Goal: Task Accomplishment & Management: Use online tool/utility

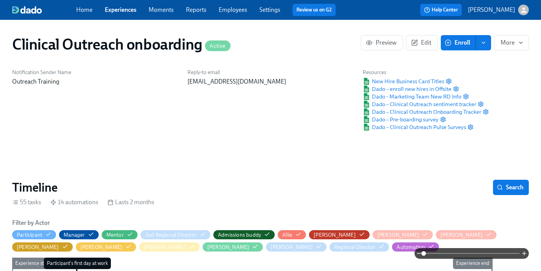
scroll to position [0, 8750]
click at [164, 12] on link "Moments" at bounding box center [161, 9] width 25 height 7
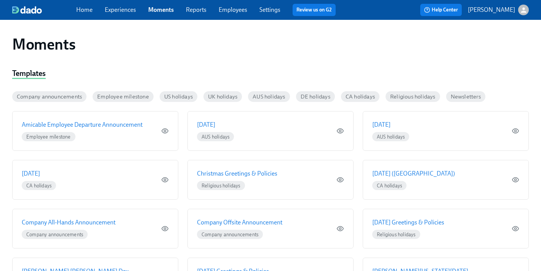
click at [118, 10] on link "Experiences" at bounding box center [120, 9] width 31 height 7
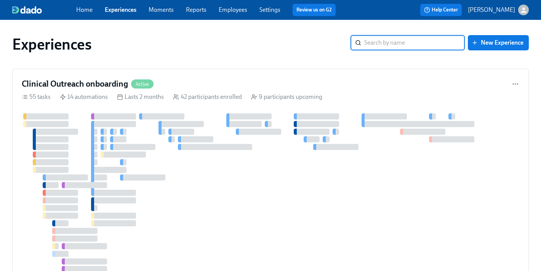
click at [395, 45] on input "search" at bounding box center [414, 42] width 101 height 15
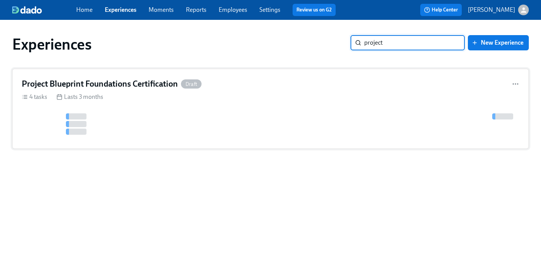
type input "project"
click at [94, 82] on h4 "Project Blueprint Foundations Certification" at bounding box center [100, 83] width 156 height 11
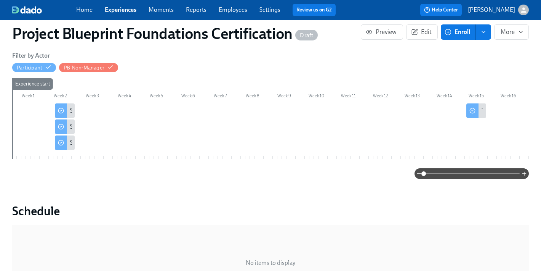
scroll to position [113, 0]
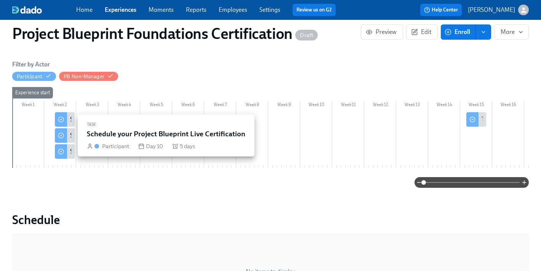
click at [61, 133] on icon at bounding box center [61, 135] width 6 height 6
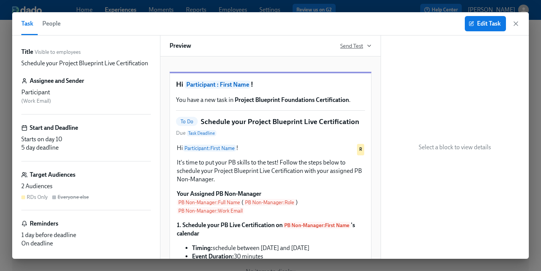
click at [351, 43] on span "Send Test" at bounding box center [355, 46] width 31 height 8
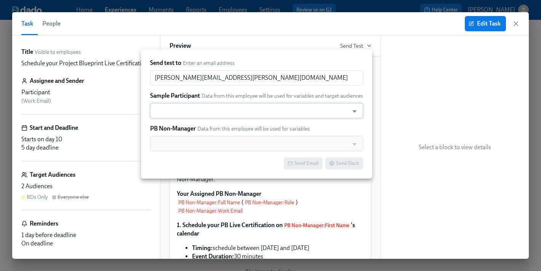
click at [265, 105] on input "text" at bounding box center [249, 110] width 191 height 15
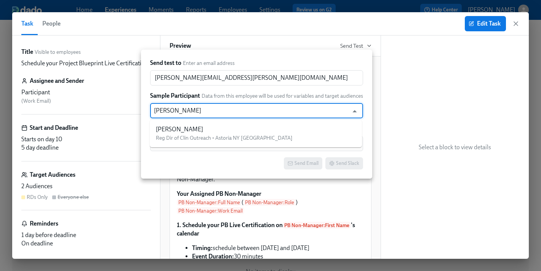
type input "[PERSON_NAME]"
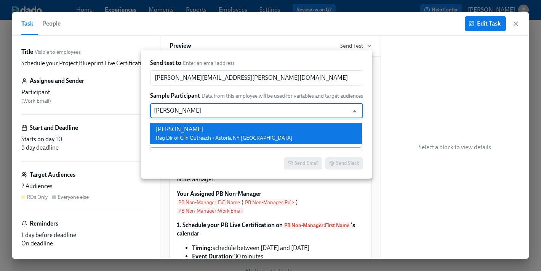
click at [263, 135] on li "[PERSON_NAME] Reg Dir of Clin Outreach • Astoria NY [GEOGRAPHIC_DATA]" at bounding box center [256, 133] width 212 height 21
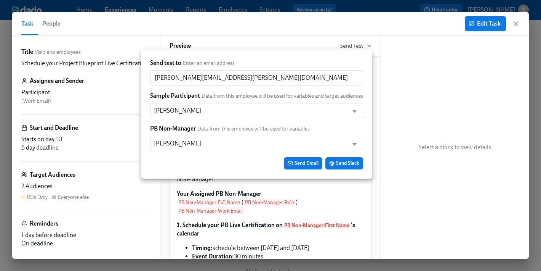
click at [256, 45] on div at bounding box center [270, 135] width 541 height 271
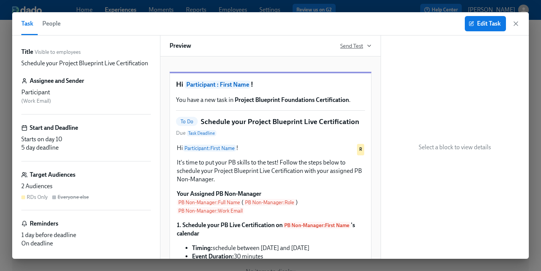
click at [345, 47] on span "Send Test" at bounding box center [355, 46] width 31 height 8
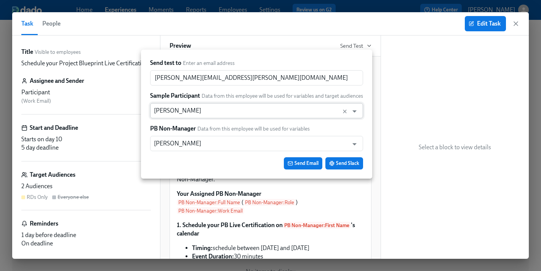
click at [223, 114] on input "[PERSON_NAME]" at bounding box center [249, 110] width 191 height 15
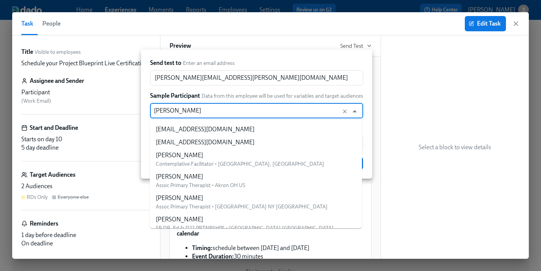
scroll to position [122599, 0]
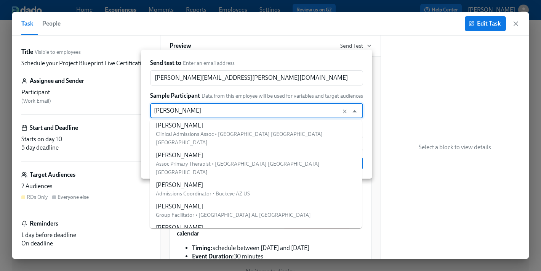
click at [197, 107] on input "[PERSON_NAME]" at bounding box center [249, 110] width 191 height 15
click at [195, 109] on input "[PERSON_NAME]" at bounding box center [249, 110] width 191 height 15
click at [358, 92] on span "Data from this employee will be used for variables and target audiences" at bounding box center [283, 95] width 162 height 7
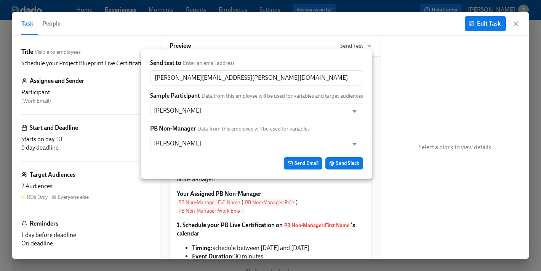
click at [312, 167] on button "Send Email" at bounding box center [303, 163] width 38 height 12
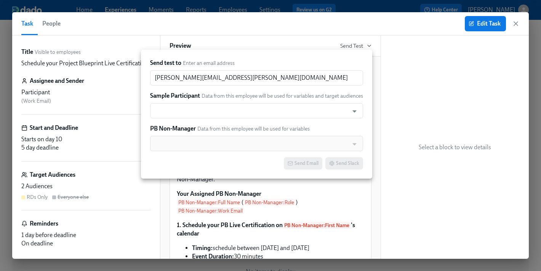
click at [377, 64] on div at bounding box center [270, 135] width 541 height 271
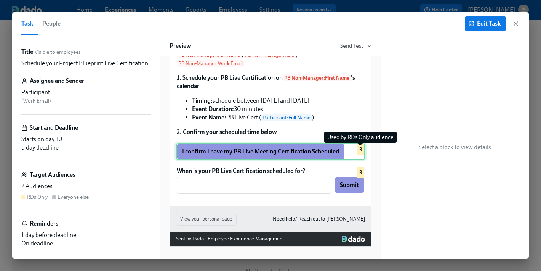
scroll to position [0, 0]
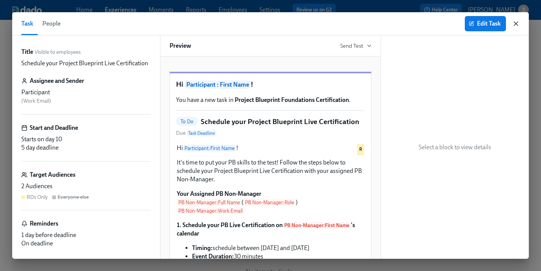
click at [513, 23] on icon "button" at bounding box center [516, 24] width 8 height 8
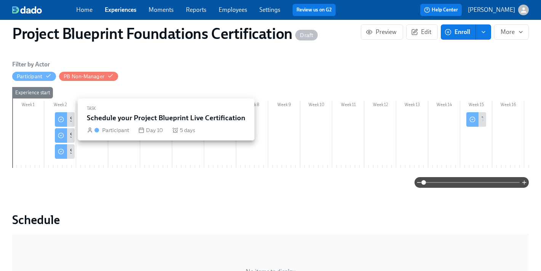
click at [60, 122] on circle at bounding box center [60, 119] width 5 height 5
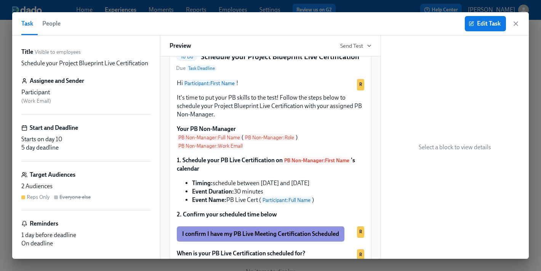
scroll to position [86, 0]
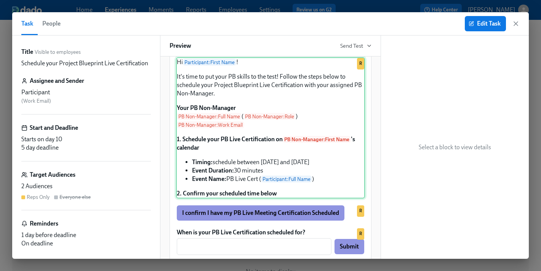
click at [272, 170] on div "Hi Participant : First Name ! It's time to put your PB skills to the test! Foll…" at bounding box center [270, 127] width 189 height 141
click at [284, 173] on div "Hi Participant : First Name ! It's time to put your PB skills to the test! Foll…" at bounding box center [270, 127] width 189 height 141
click at [492, 22] on span "Edit Task" at bounding box center [485, 24] width 30 height 8
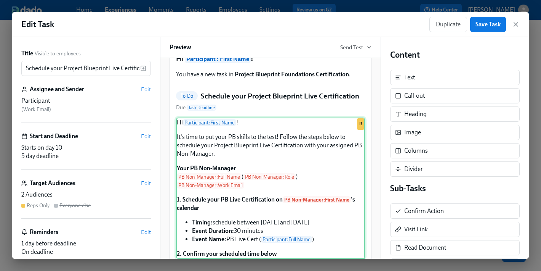
scroll to position [31, 0]
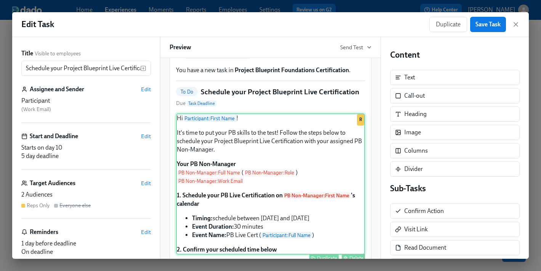
click at [290, 163] on div "Hi Participant : First Name ! It's time to put your PB skills to the test! Foll…" at bounding box center [270, 183] width 189 height 141
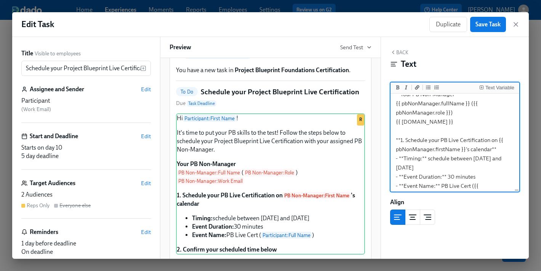
scroll to position [84, 0]
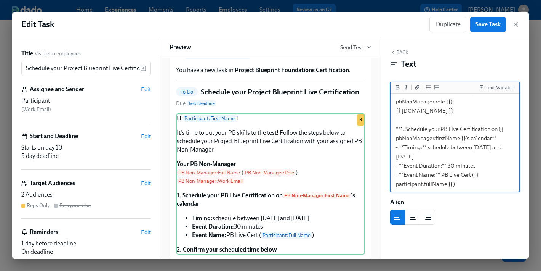
click at [492, 147] on textarea "Hi {{ participant.firstName }}! It's time to put your PB skills to the test! Fo…" at bounding box center [455, 111] width 126 height 200
drag, startPoint x: 421, startPoint y: 157, endPoint x: 391, endPoint y: 157, distance: 30.1
click at [391, 157] on div "Hi {{ participant.firstName }}! It's time to put your PB skills to the test! Fo…" at bounding box center [455, 142] width 129 height 99
type textarea "Hi {{ participant.firstName }}! It's time to put your PB skills to the test! Fo…"
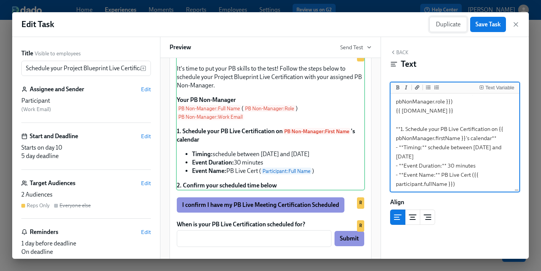
scroll to position [91, 0]
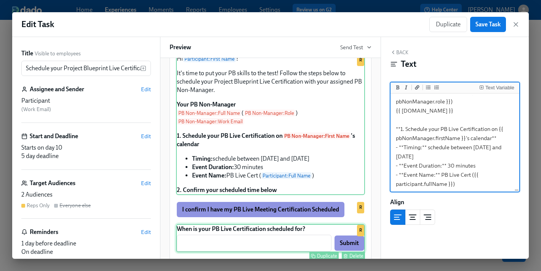
click at [307, 251] on div "When is your PB Live Certification scheduled for? ​ Submit Duplicate Delete R" at bounding box center [270, 238] width 189 height 28
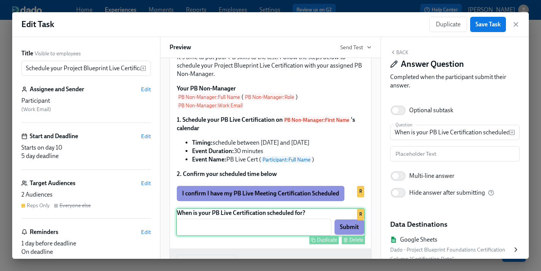
scroll to position [109, 0]
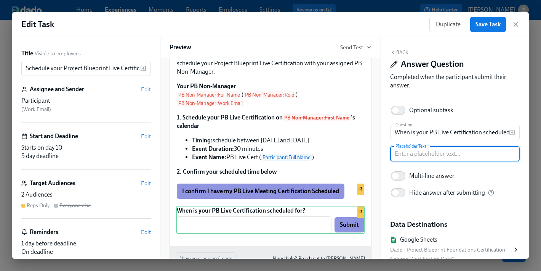
click at [409, 153] on input "text" at bounding box center [455, 153] width 130 height 15
type input "MM/DD/YY"
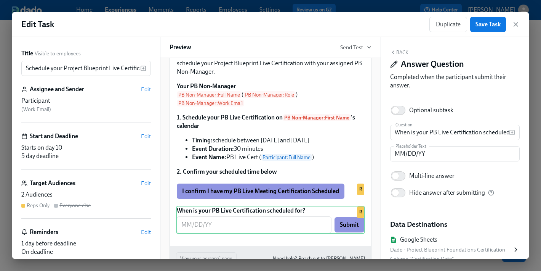
click at [481, 173] on div "Multi-line answer Hide answer after submitting" at bounding box center [455, 184] width 130 height 34
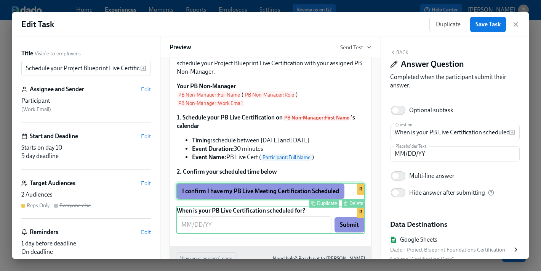
click at [340, 199] on div "I confirm I have my PB Live Meeting Certification Scheduled Duplicate Delete R" at bounding box center [270, 191] width 189 height 17
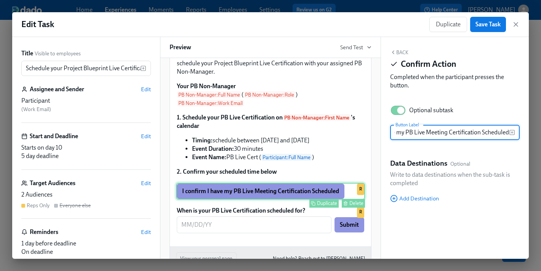
scroll to position [0, 0]
click at [351, 206] on div "Delete" at bounding box center [356, 203] width 14 height 6
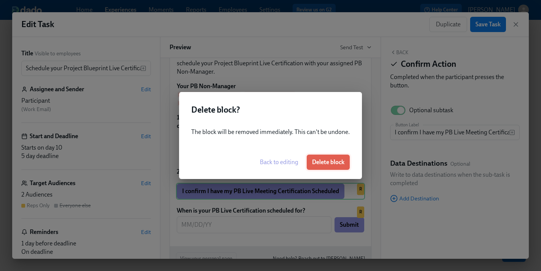
click at [324, 160] on span "Delete block" at bounding box center [328, 162] width 32 height 8
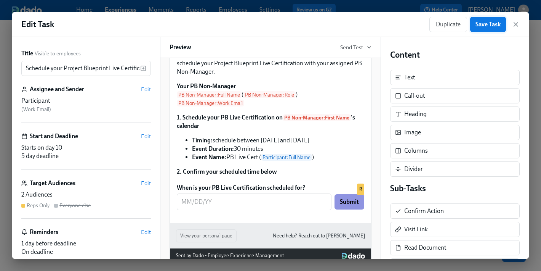
click at [482, 22] on span "Save Task" at bounding box center [488, 25] width 25 height 8
click at [514, 22] on icon "button" at bounding box center [516, 24] width 4 height 4
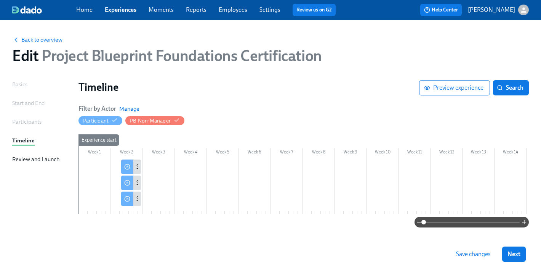
click at [470, 256] on span "Save changes" at bounding box center [473, 254] width 35 height 8
click at [129, 181] on icon at bounding box center [127, 182] width 6 height 6
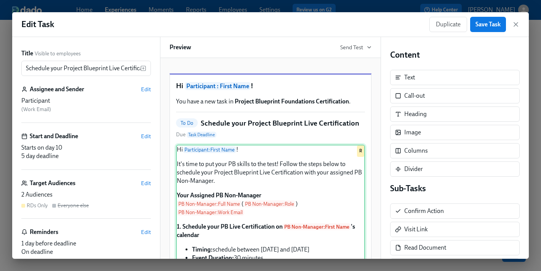
click at [247, 188] on div "Hi Participant : First Name ! It's time to put your PB skills to the test! Foll…" at bounding box center [270, 214] width 189 height 141
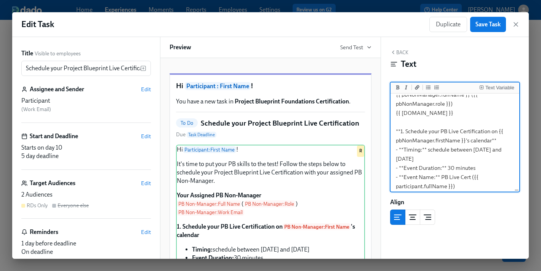
scroll to position [83, 0]
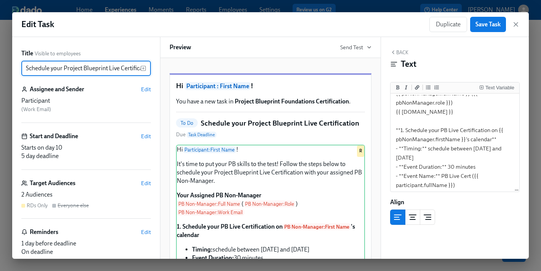
click at [27, 67] on input "Schedule your Project Blueprint Live Certification" at bounding box center [80, 68] width 119 height 15
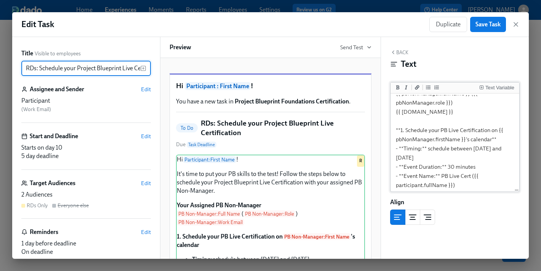
type input "RDs: Schedule your Project Blueprint Live Certification"
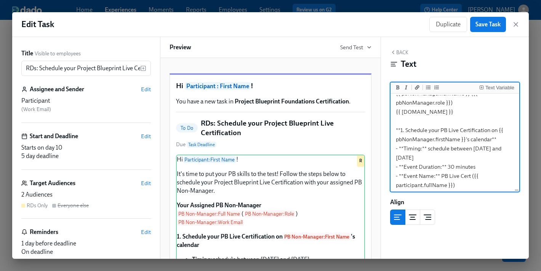
drag, startPoint x: 412, startPoint y: 158, endPoint x: 392, endPoint y: 157, distance: 20.6
click at [392, 157] on div "Hi {{ participant.firstName }}! It's time to put your PB skills to the test! Fo…" at bounding box center [455, 142] width 129 height 99
type textarea "Hi {{ participant.firstName }}! It's time to put your PB skills to the test! Fo…"
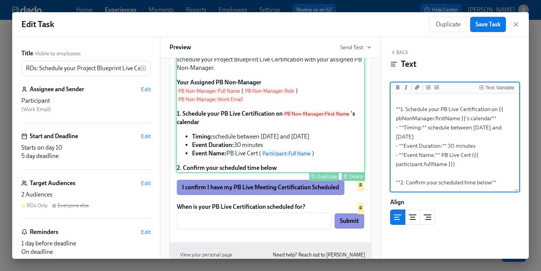
scroll to position [125, 0]
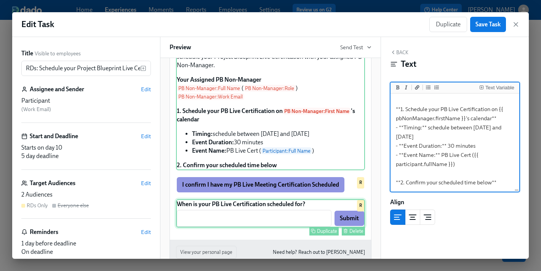
click at [287, 227] on div "When is your PB Live Certification scheduled for? ​ Submit Duplicate Delete R" at bounding box center [270, 213] width 189 height 28
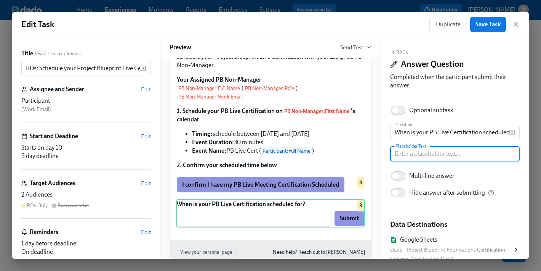
click at [409, 154] on input "text" at bounding box center [455, 153] width 130 height 15
type input "MM/DD/YY"
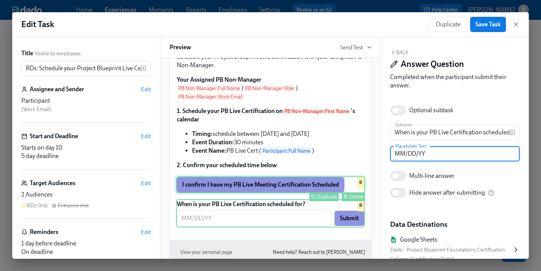
click at [316, 193] on div "I confirm I have my PB Live Meeting Certification Scheduled Duplicate Delete R" at bounding box center [270, 184] width 189 height 17
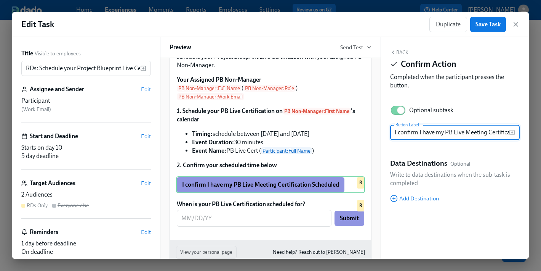
scroll to position [0, 40]
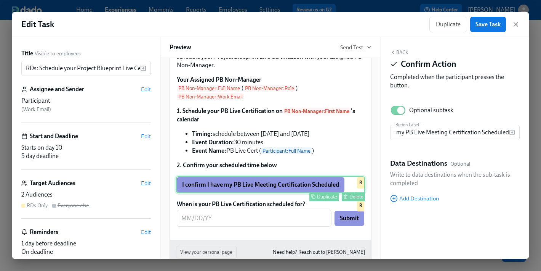
click at [352, 199] on div "Delete" at bounding box center [356, 197] width 14 height 6
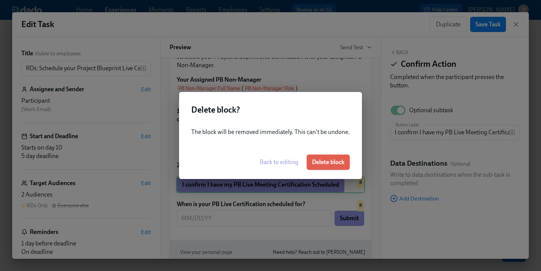
click at [337, 163] on span "Delete block" at bounding box center [328, 162] width 32 height 8
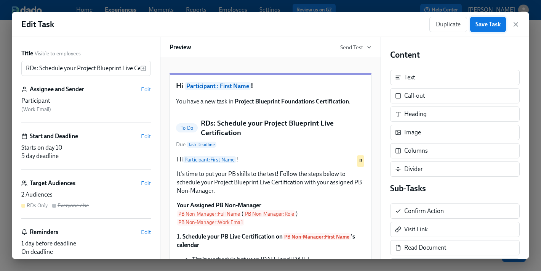
click at [478, 27] on span "Save Task" at bounding box center [488, 25] width 25 height 8
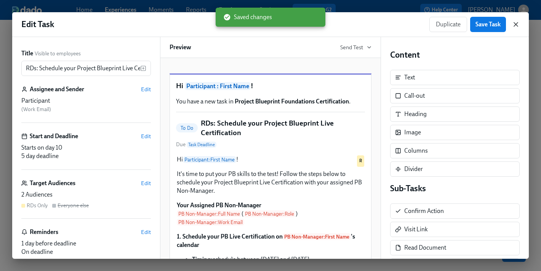
click at [515, 25] on icon "button" at bounding box center [516, 24] width 4 height 4
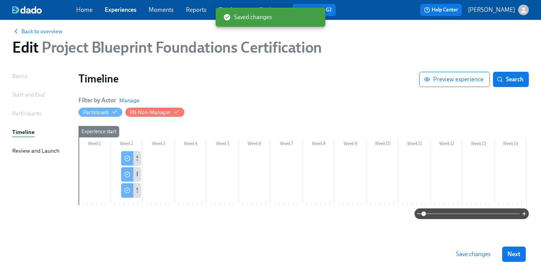
click at [475, 253] on span "Save changes" at bounding box center [473, 254] width 35 height 8
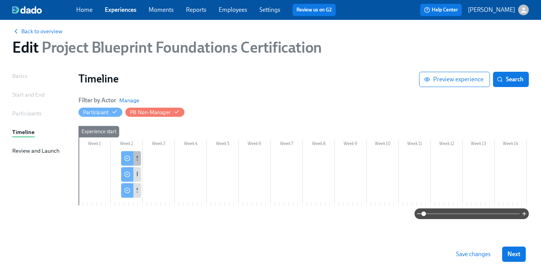
click at [129, 155] on icon at bounding box center [127, 158] width 6 height 6
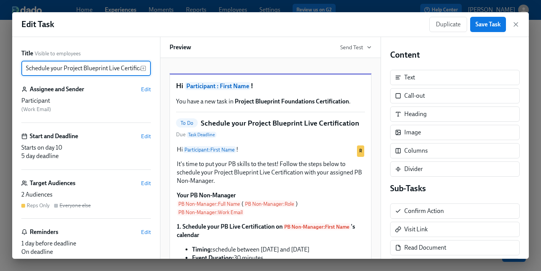
click at [24, 67] on input "Schedule your Project Blueprint Live Certification" at bounding box center [80, 68] width 119 height 15
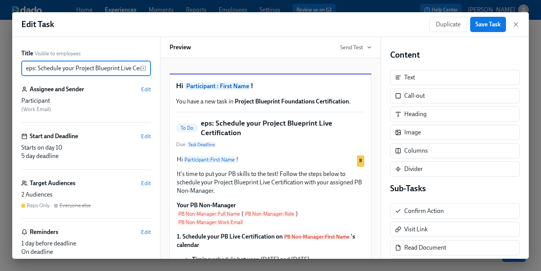
drag, startPoint x: 39, startPoint y: 71, endPoint x: 18, endPoint y: 68, distance: 21.1
click at [18, 68] on div "Title Visible to employees eps: Schedule your Project Blueprint Live Certificat…" at bounding box center [86, 147] width 148 height 221
drag, startPoint x: 58, startPoint y: 71, endPoint x: 33, endPoint y: 69, distance: 24.5
click at [55, 71] on input "eps: Schedule your Project Blueprint Live Certification" at bounding box center [80, 68] width 119 height 15
click at [27, 68] on input "eps: Schedule your Project Blueprint Live Certification" at bounding box center [80, 68] width 119 height 15
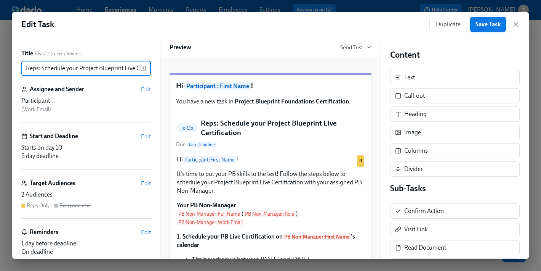
type input "Reps: Schedule your Project Blueprint Live Certification"
click at [478, 22] on span "Save Task" at bounding box center [488, 25] width 25 height 8
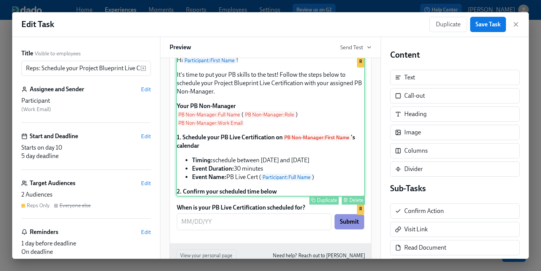
scroll to position [100, 0]
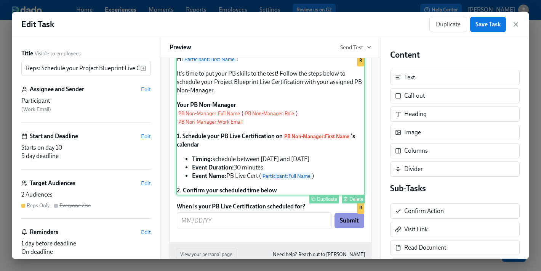
click at [279, 174] on div "Hi Participant : First Name ! It's time to put your PB skills to the test! Foll…" at bounding box center [270, 124] width 189 height 141
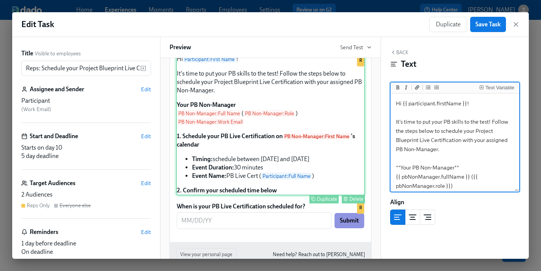
scroll to position [147, 0]
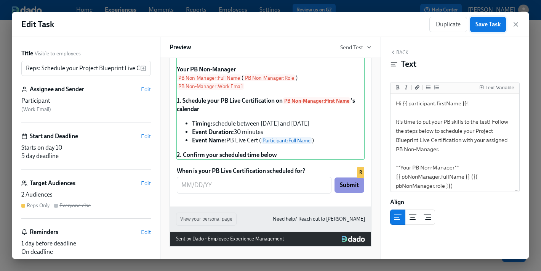
click at [485, 26] on span "Save Task" at bounding box center [488, 25] width 25 height 8
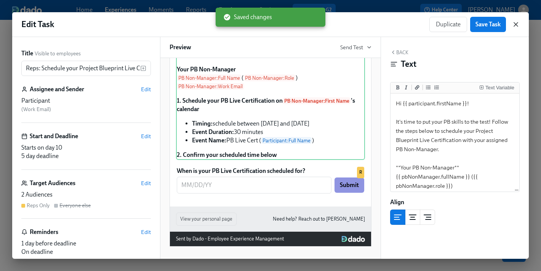
click at [517, 26] on icon "button" at bounding box center [516, 25] width 8 height 8
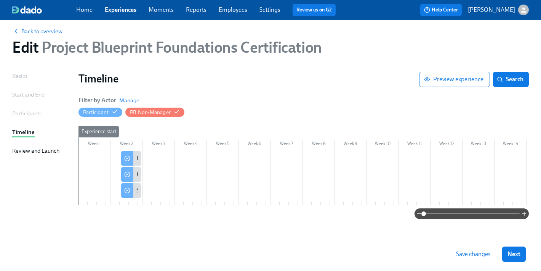
click at [475, 253] on span "Save changes" at bounding box center [473, 254] width 35 height 8
click at [134, 185] on div "Schedule your Project Blueprint Live Certification" at bounding box center [131, 190] width 20 height 14
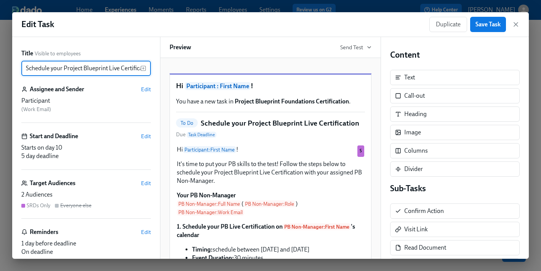
click at [26, 68] on input "Schedule your Project Blueprint Live Certification" at bounding box center [80, 68] width 119 height 15
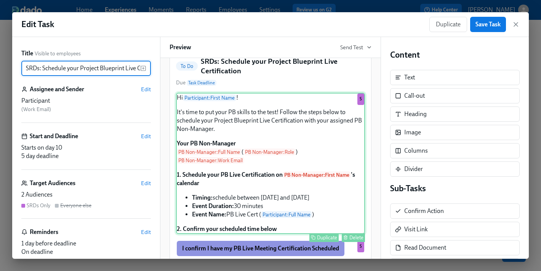
scroll to position [170, 0]
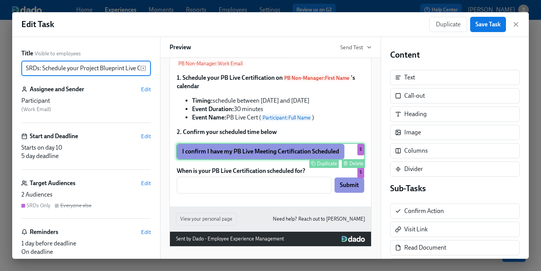
click at [344, 153] on div "I confirm I have my PB Live Meeting Certification Scheduled Duplicate Delete S" at bounding box center [270, 151] width 189 height 17
type input "SRDs: Schedule your Project Blueprint Live Certification"
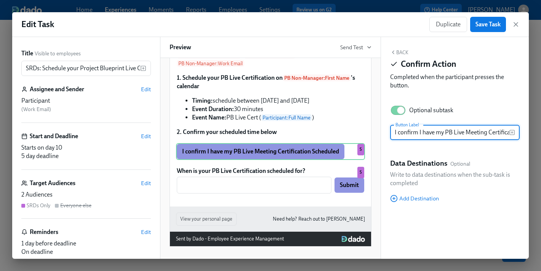
scroll to position [0, 40]
click at [355, 164] on div "Delete" at bounding box center [356, 163] width 14 height 6
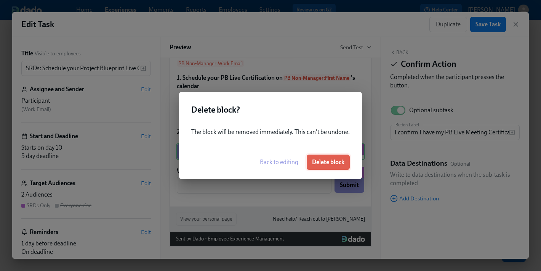
click at [334, 157] on button "Delete block" at bounding box center [328, 161] width 43 height 15
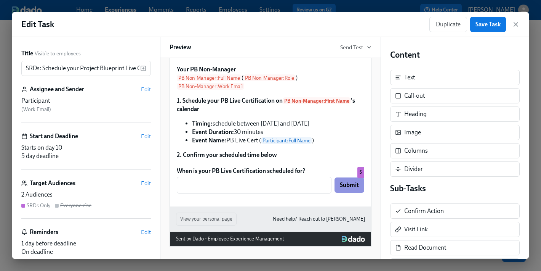
scroll to position [147, 0]
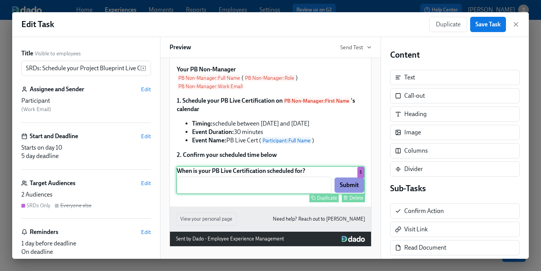
click at [295, 176] on div "When is your PB Live Certification scheduled for? ​ Submit Duplicate Delete S" at bounding box center [270, 180] width 189 height 28
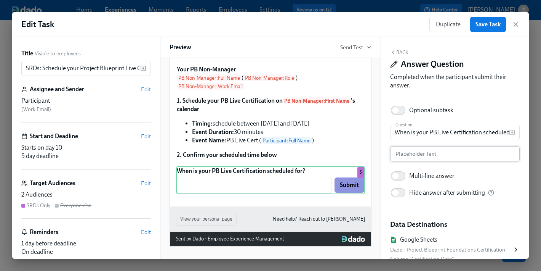
click at [442, 155] on input "text" at bounding box center [455, 153] width 130 height 15
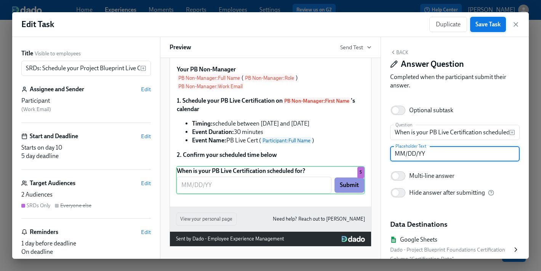
type input "MM/DD/YY"
click at [481, 22] on span "Save Task" at bounding box center [488, 25] width 25 height 8
click at [518, 27] on icon "button" at bounding box center [516, 25] width 8 height 8
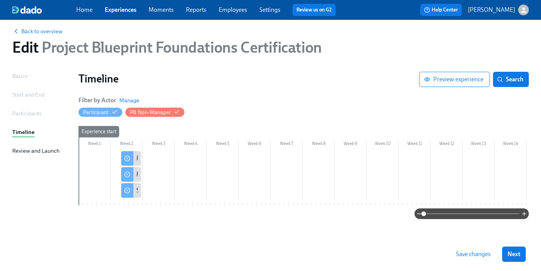
click at [474, 253] on span "Save changes" at bounding box center [473, 254] width 35 height 8
click at [99, 158] on div at bounding box center [431, 178] width 704 height 54
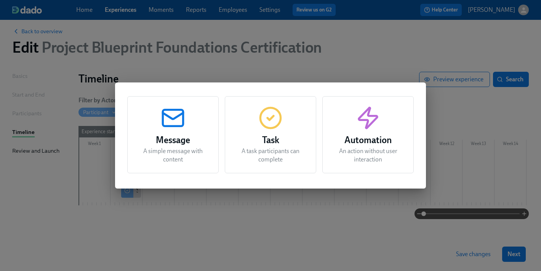
click at [170, 121] on icon "button" at bounding box center [173, 118] width 24 height 24
